Goal: Task Accomplishment & Management: Use online tool/utility

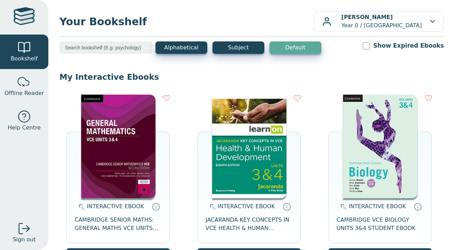
click at [225, 97] on img at bounding box center [249, 147] width 74 height 104
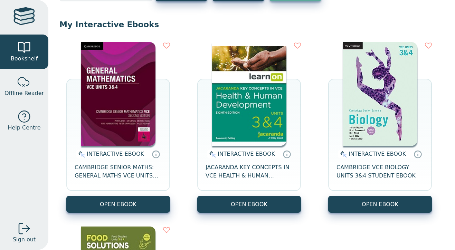
scroll to position [55, 0]
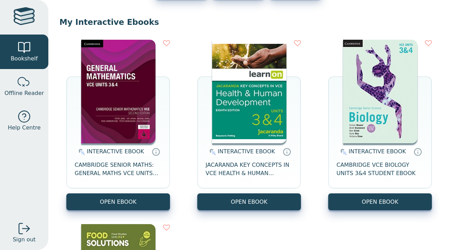
click at [358, 61] on img at bounding box center [380, 92] width 74 height 104
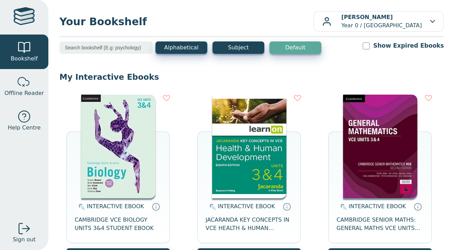
click at [231, 121] on img at bounding box center [249, 147] width 74 height 104
